Goal: Check status: Check status

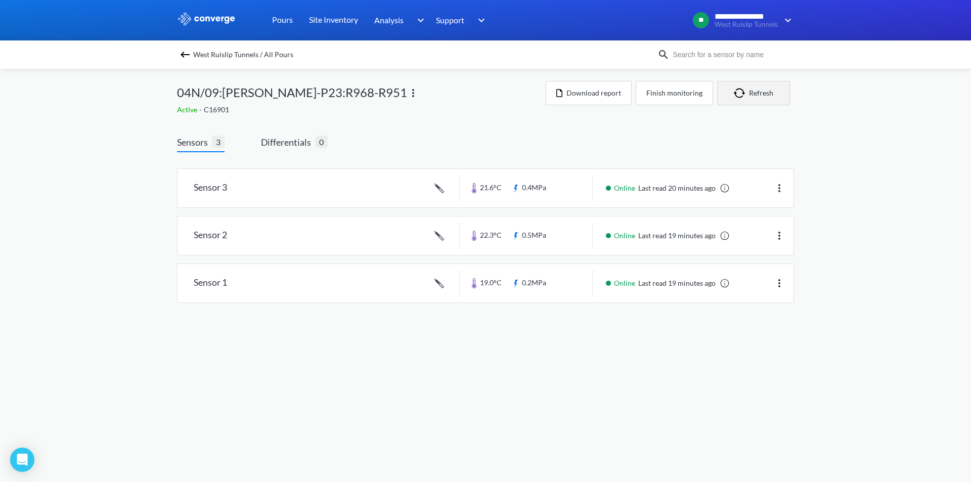
click at [769, 87] on button "Refresh" at bounding box center [753, 93] width 73 height 24
click at [736, 87] on button "Refresh" at bounding box center [753, 93] width 73 height 24
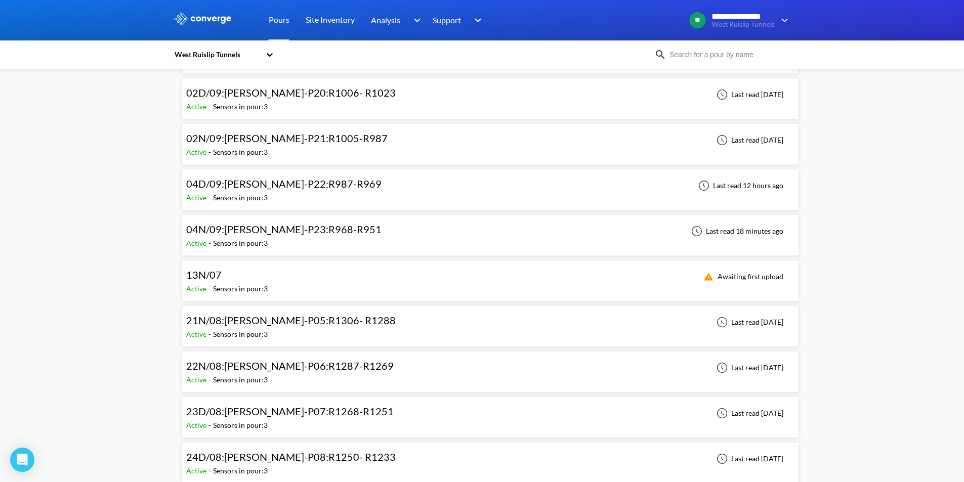
scroll to position [101, 0]
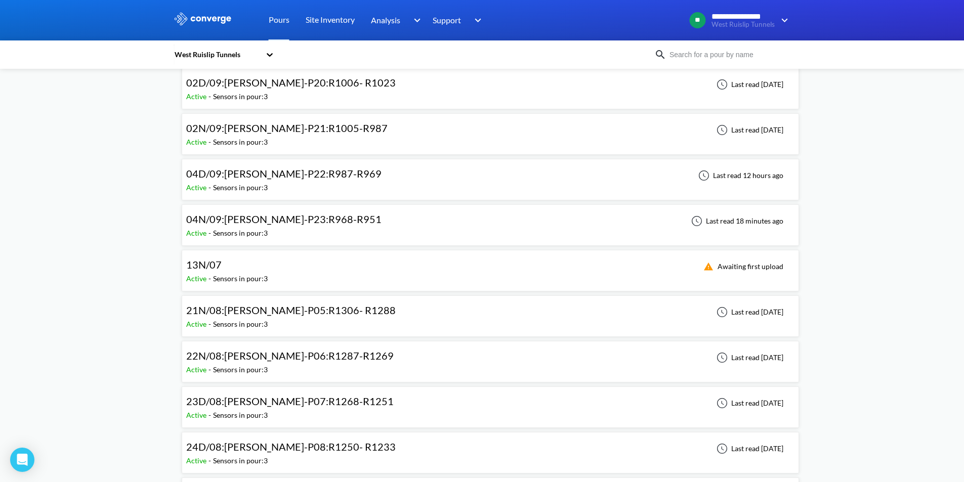
click at [278, 219] on span "04N/09:[PERSON_NAME]-P23:R968-R951" at bounding box center [283, 219] width 195 height 12
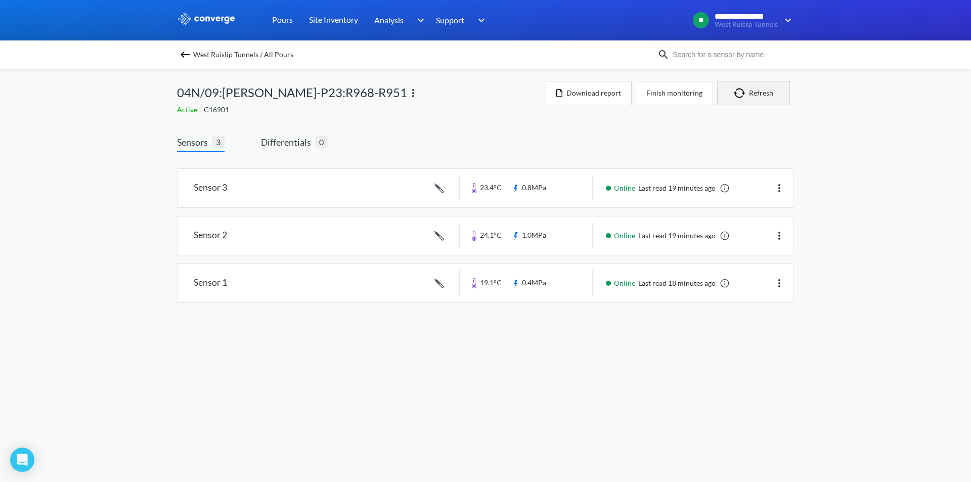
click at [761, 100] on button "Refresh" at bounding box center [753, 93] width 73 height 24
click at [747, 88] on img "button" at bounding box center [741, 93] width 15 height 10
